Goal: Task Accomplishment & Management: Complete application form

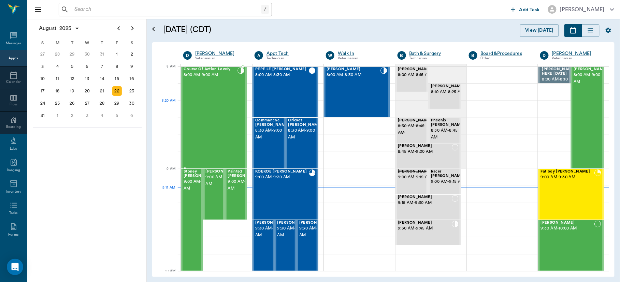
click at [212, 105] on div "Course Of Action Lovely 8:00 AM - 9:00 AM" at bounding box center [211, 117] width 54 height 101
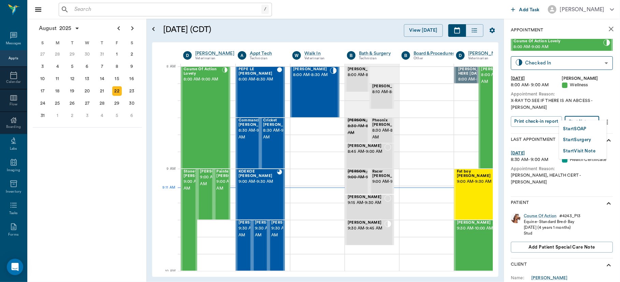
click at [590, 113] on body "/ ​ Add Task [PERSON_NAME] Nectar Messages Appts Calendar Flow Boarding Labs Im…" at bounding box center [310, 141] width 620 height 282
click at [568, 129] on button "Start SOAP" at bounding box center [574, 129] width 23 height 8
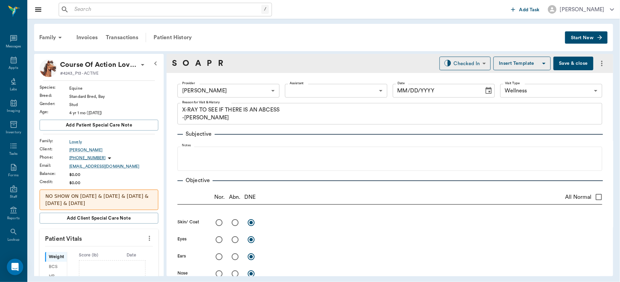
type input "63ec2f075fda476ae8351a4d"
type input "65d2be4f46e3a538d89b8c14"
type textarea "X-RAY TO SEE IF THERE IS AN ABCESS -[PERSON_NAME]"
type input "[DATE]"
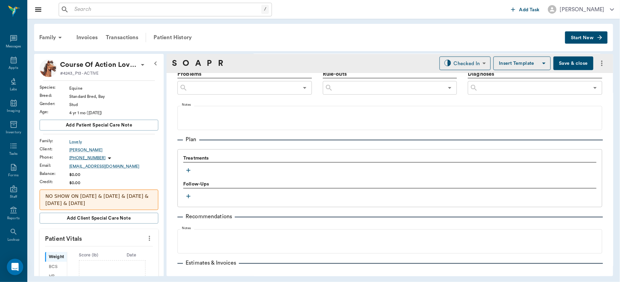
scroll to position [406, 0]
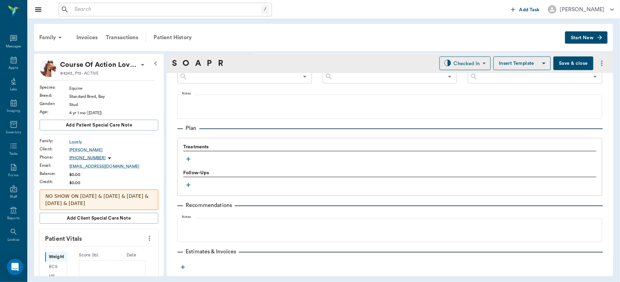
click at [186, 158] on icon "button" at bounding box center [188, 159] width 7 height 7
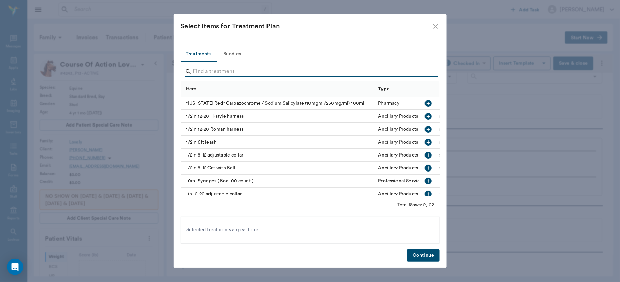
click at [217, 70] on input "Search" at bounding box center [310, 71] width 235 height 11
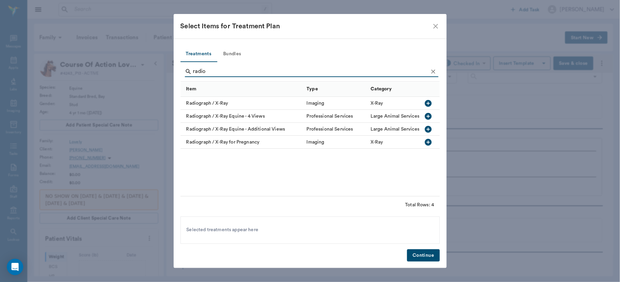
type input "radio"
click at [425, 115] on icon "button" at bounding box center [428, 116] width 7 height 7
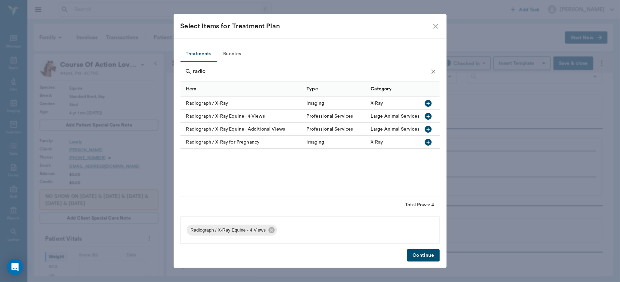
click at [427, 255] on button "Continue" at bounding box center [423, 255] width 32 height 13
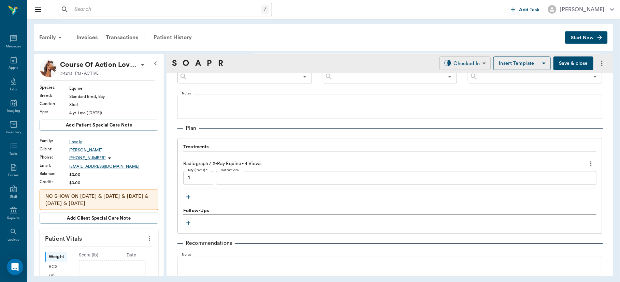
click at [469, 67] on body "/ ​ Add Task [PERSON_NAME] Nectar Messages Appts Labs Imaging Inventory Tasks F…" at bounding box center [310, 141] width 620 height 282
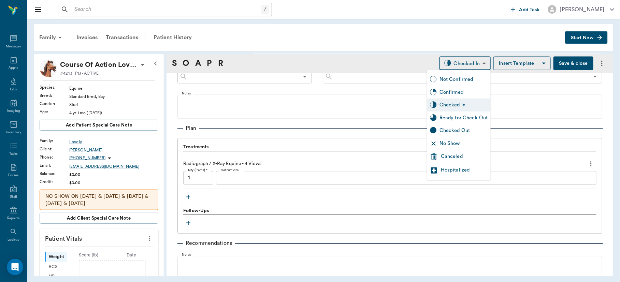
click at [458, 116] on div "Ready for Check Out" at bounding box center [463, 118] width 48 height 8
type input "READY_TO_CHECKOUT"
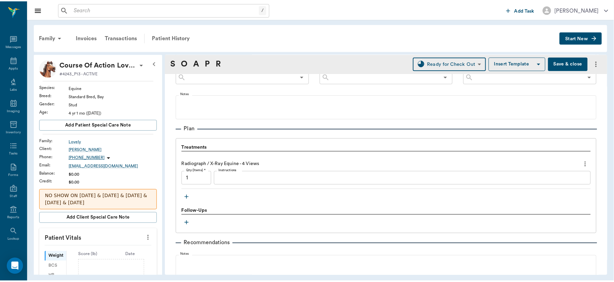
scroll to position [481, 0]
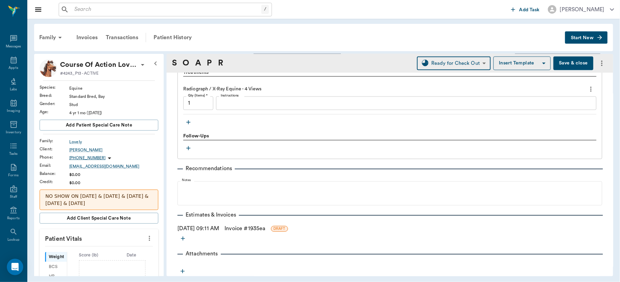
click at [243, 227] on link "Invoice # 1935ea" at bounding box center [244, 229] width 41 height 8
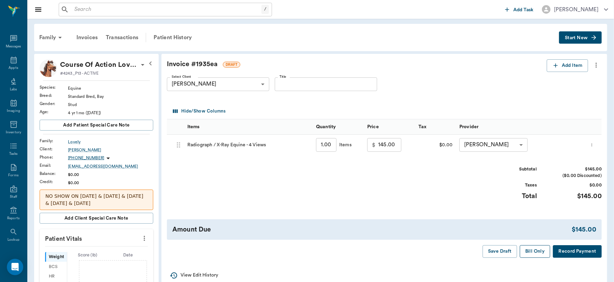
click at [529, 250] on button "Bill Only" at bounding box center [535, 251] width 31 height 13
